Goal: Information Seeking & Learning: Find specific fact

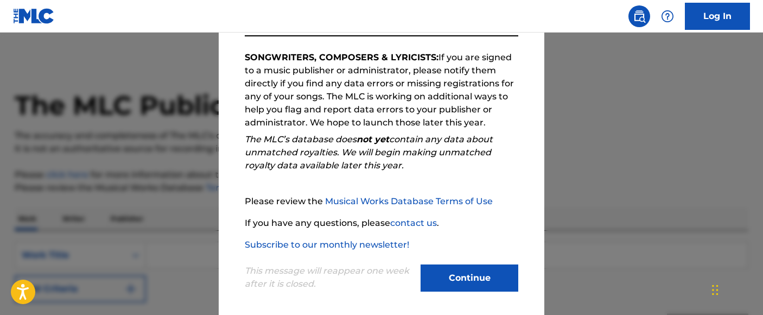
scroll to position [182, 0]
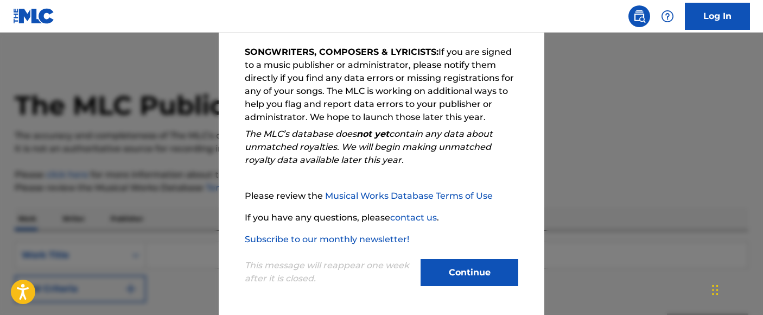
click at [478, 283] on button "Continue" at bounding box center [470, 272] width 98 height 27
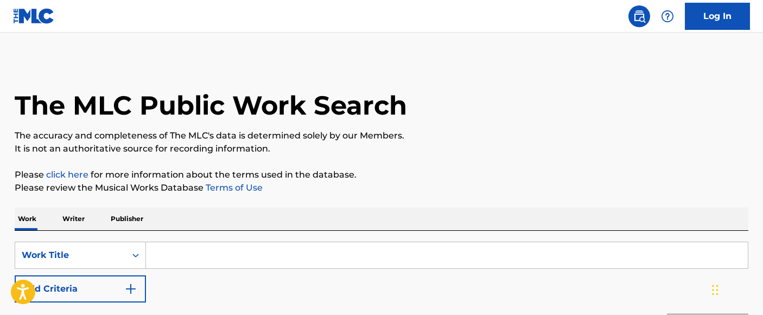
click at [190, 259] on input "Search Form" at bounding box center [447, 255] width 602 height 26
click at [123, 252] on div "Work Title" at bounding box center [70, 255] width 111 height 21
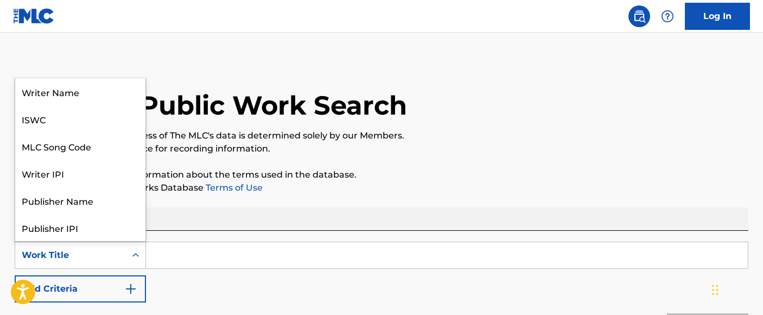
scroll to position [54, 0]
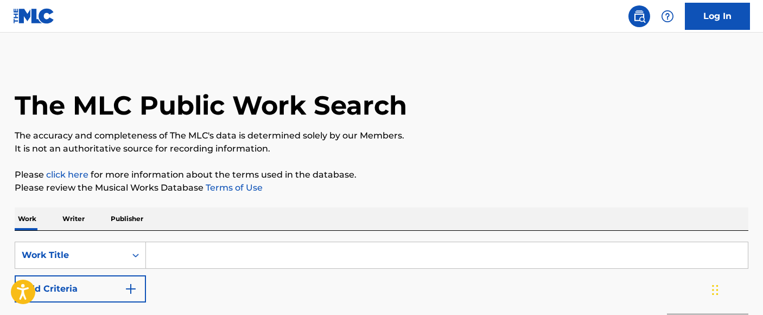
click at [198, 250] on input "Search Form" at bounding box center [447, 255] width 602 height 26
type input "rock n roll"
click at [122, 291] on button "Add Criteria" at bounding box center [80, 288] width 131 height 27
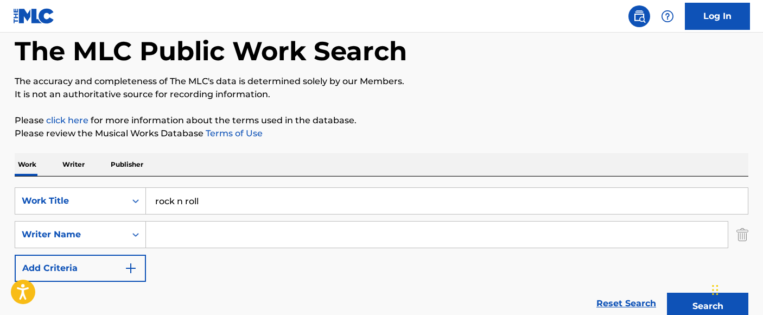
click at [174, 232] on input "Search Form" at bounding box center [437, 234] width 582 height 26
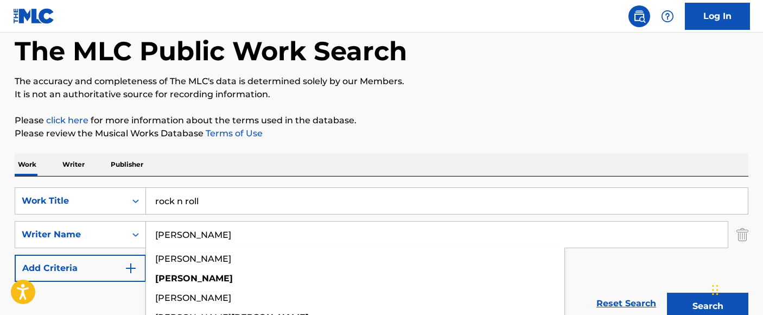
type input "[PERSON_NAME]"
click at [667, 293] on button "Search" at bounding box center [707, 306] width 81 height 27
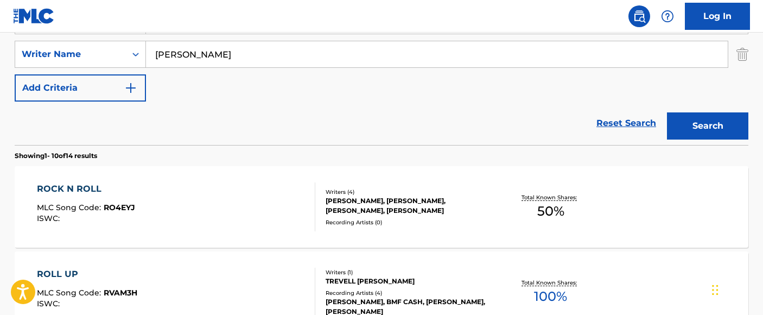
scroll to position [271, 0]
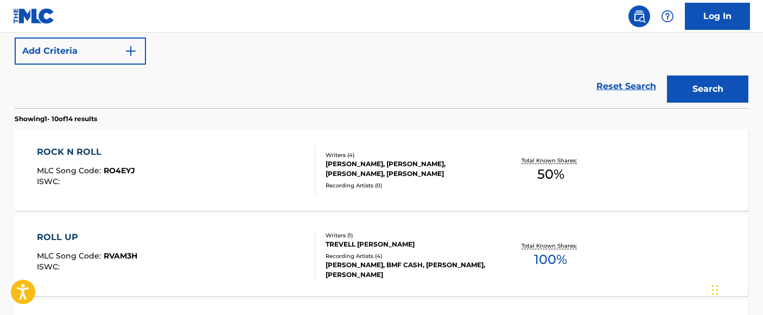
click at [56, 150] on div "ROCK N ROLL" at bounding box center [86, 151] width 98 height 13
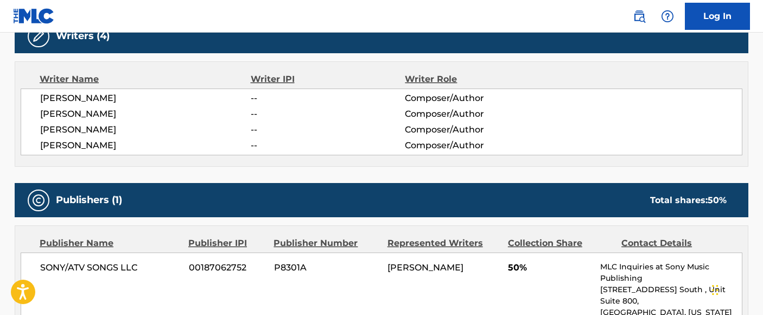
scroll to position [346, 0]
